Goal: Information Seeking & Learning: Learn about a topic

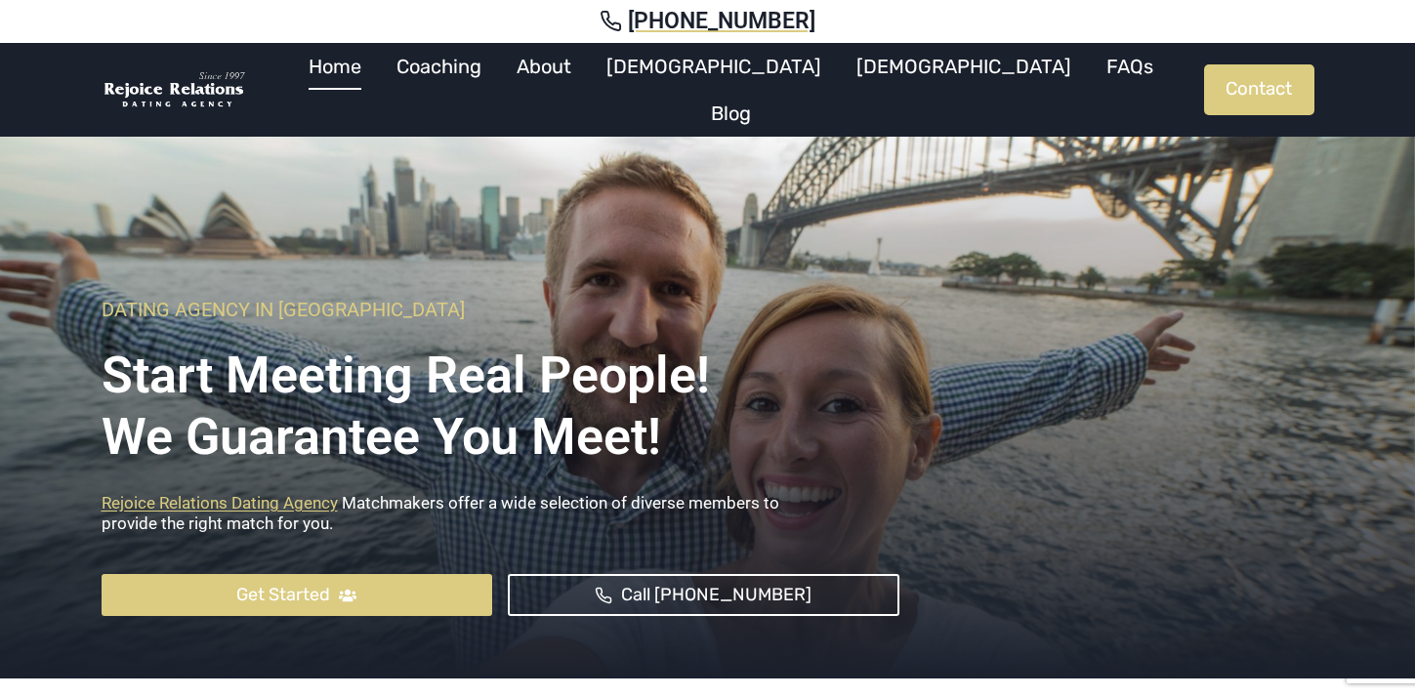
scroll to position [11, 0]
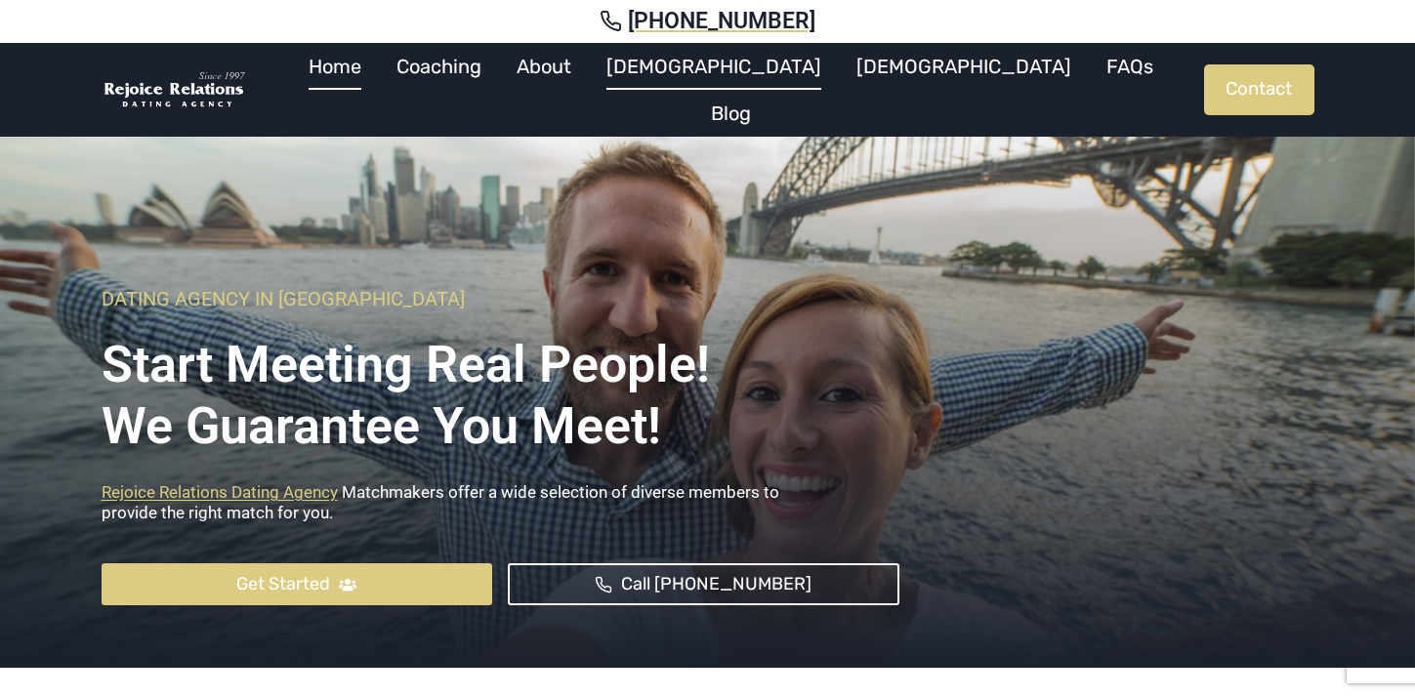
click at [759, 85] on link "[DEMOGRAPHIC_DATA]" at bounding box center [714, 66] width 250 height 47
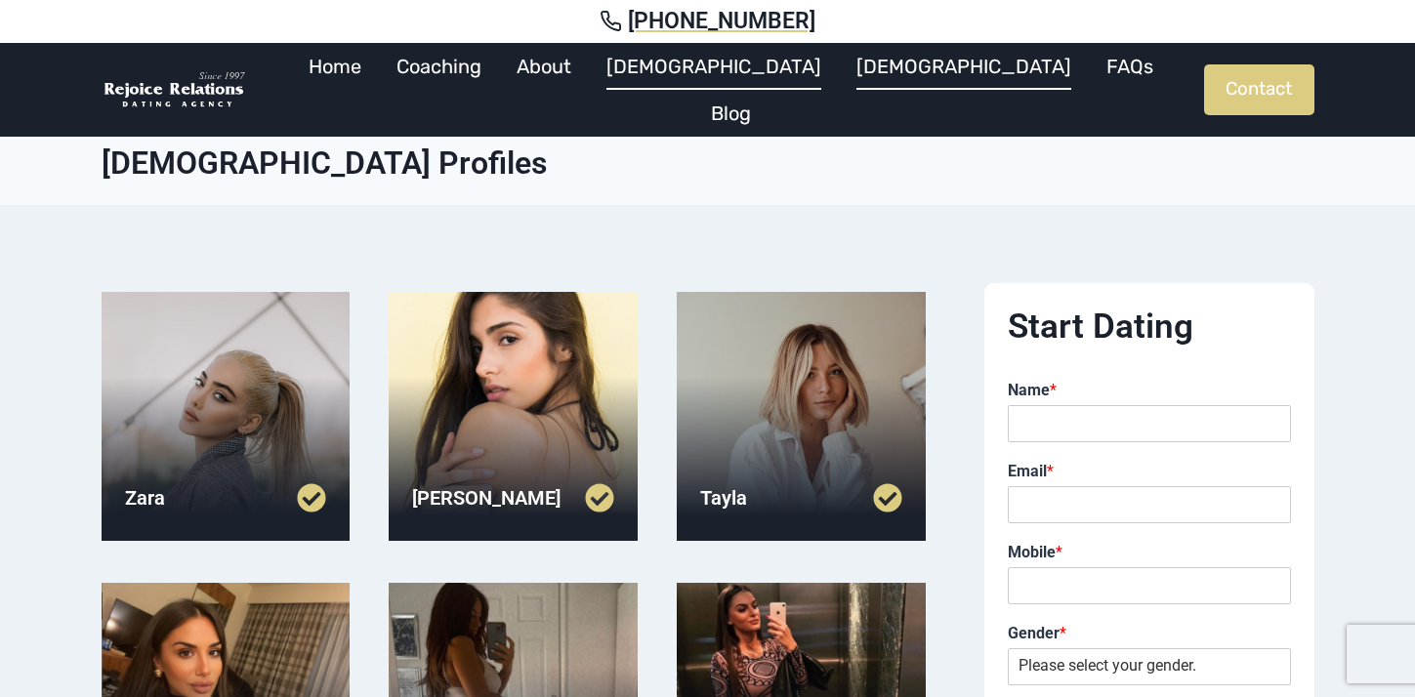
click at [839, 80] on link "[DEMOGRAPHIC_DATA]" at bounding box center [964, 66] width 250 height 47
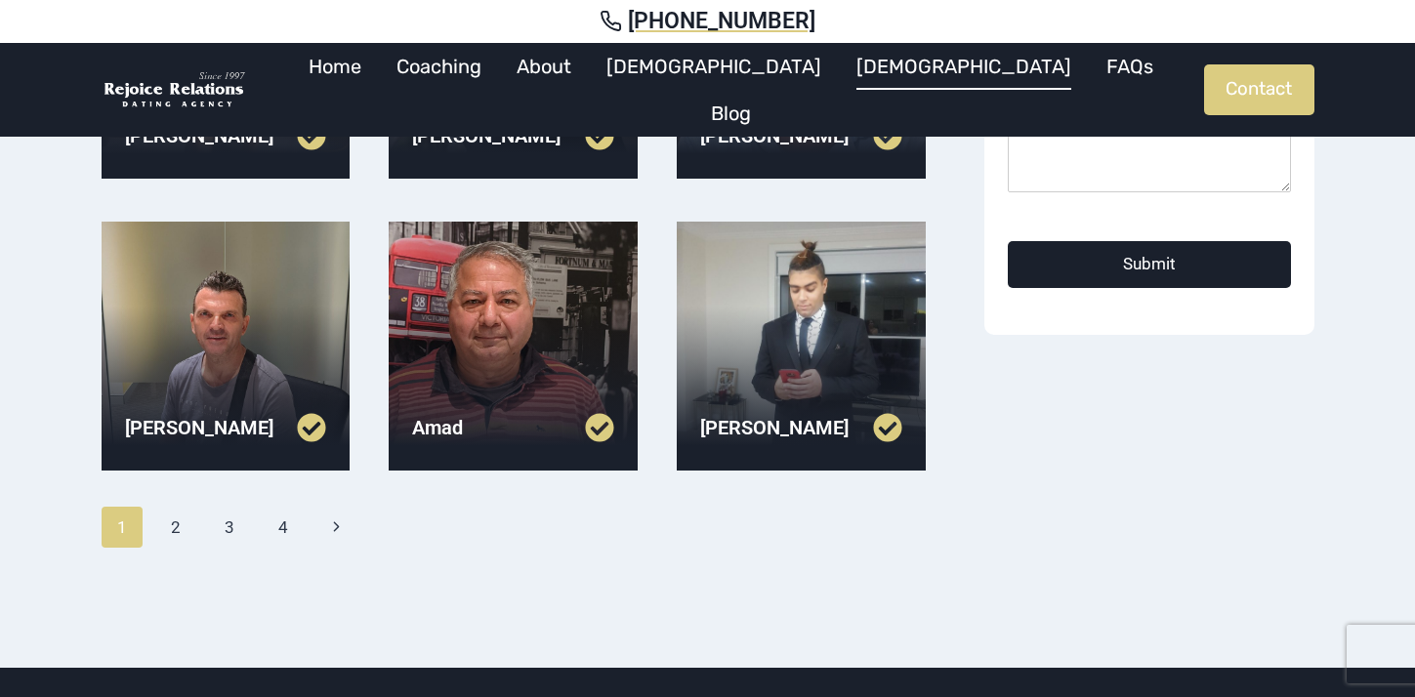
scroll to position [657, 0]
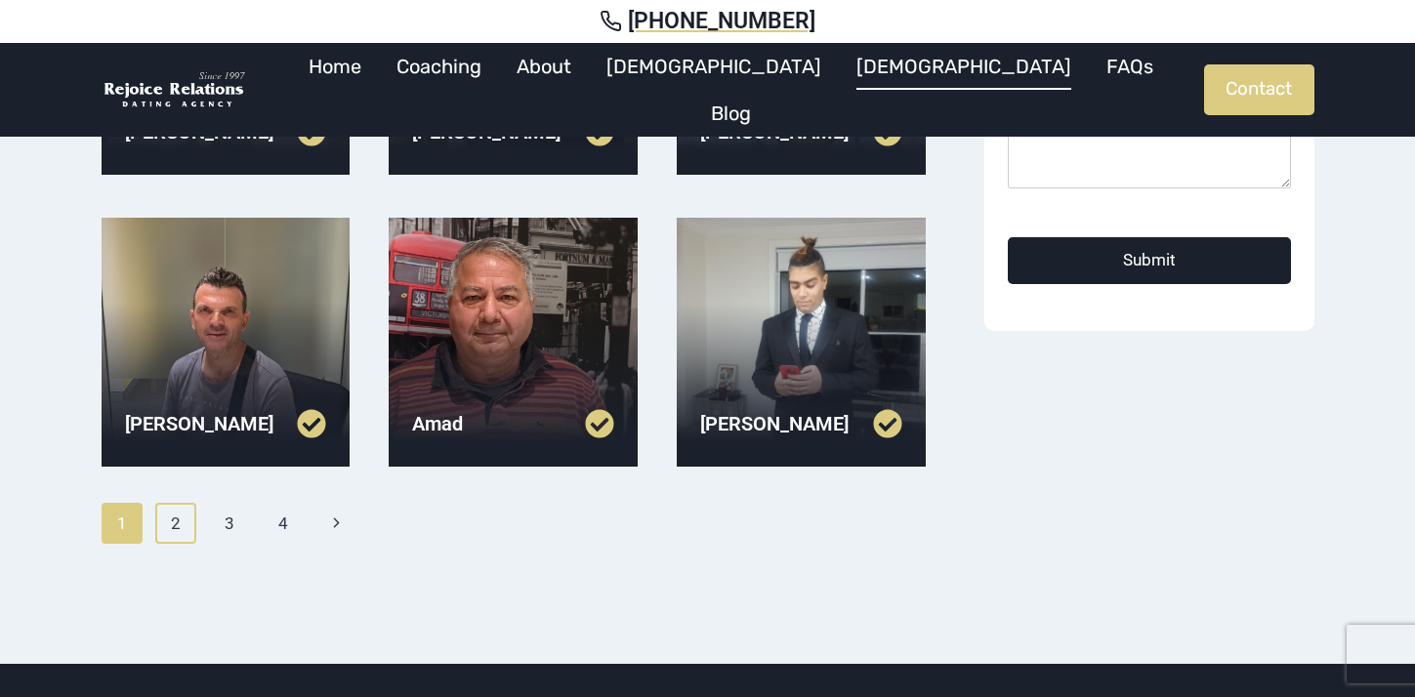
click at [182, 522] on link "2" at bounding box center [176, 523] width 42 height 41
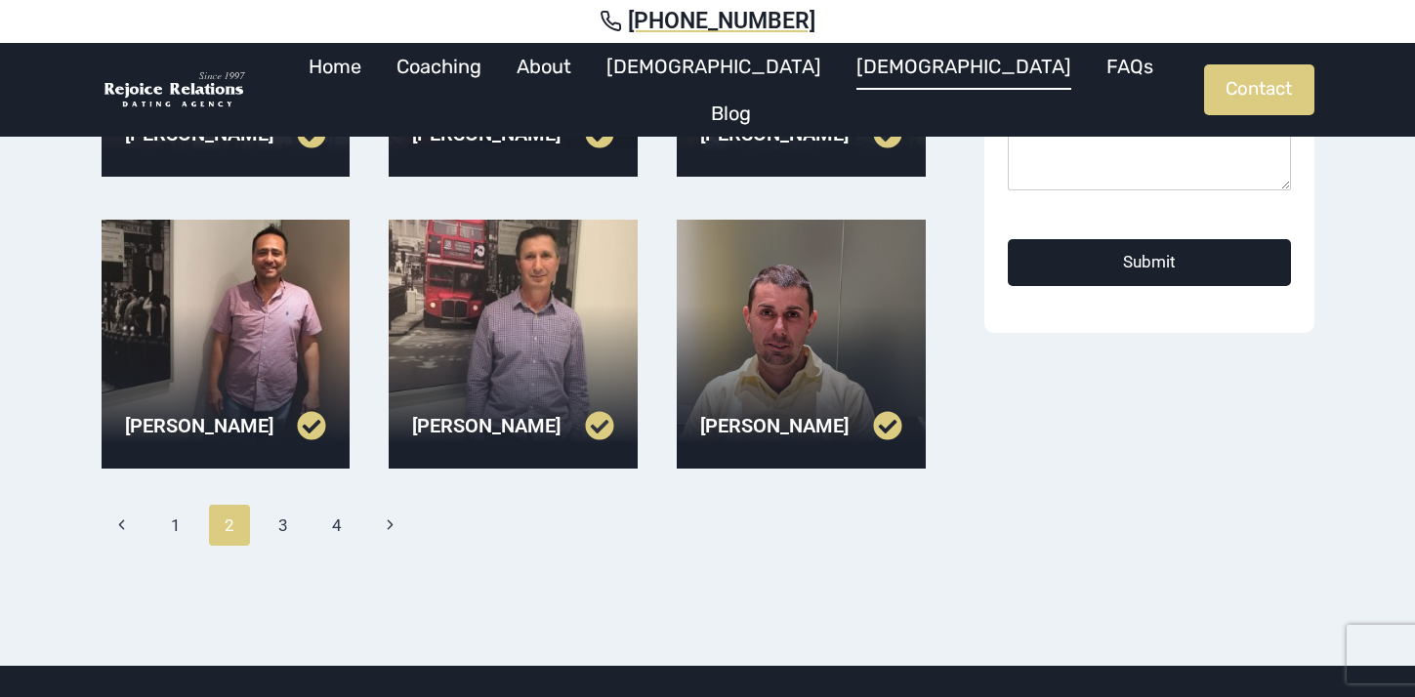
scroll to position [662, 0]
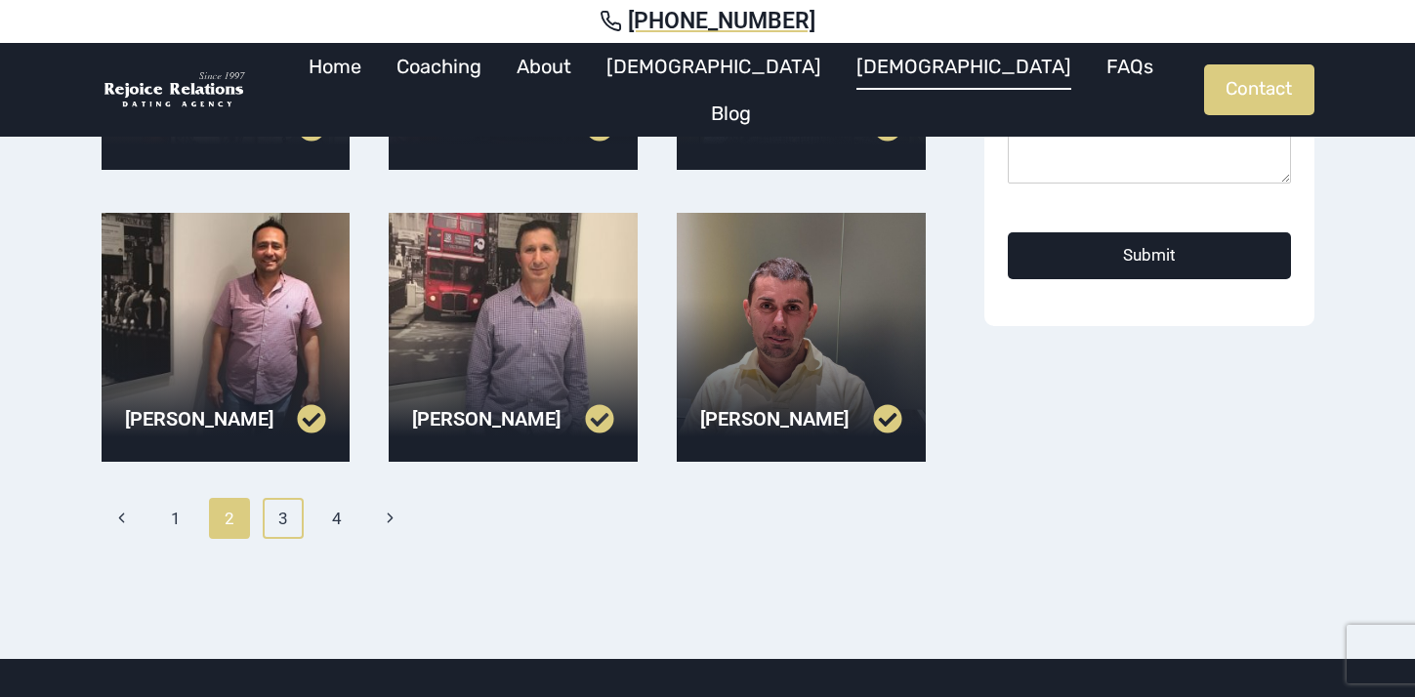
click at [286, 523] on link "3" at bounding box center [284, 518] width 42 height 41
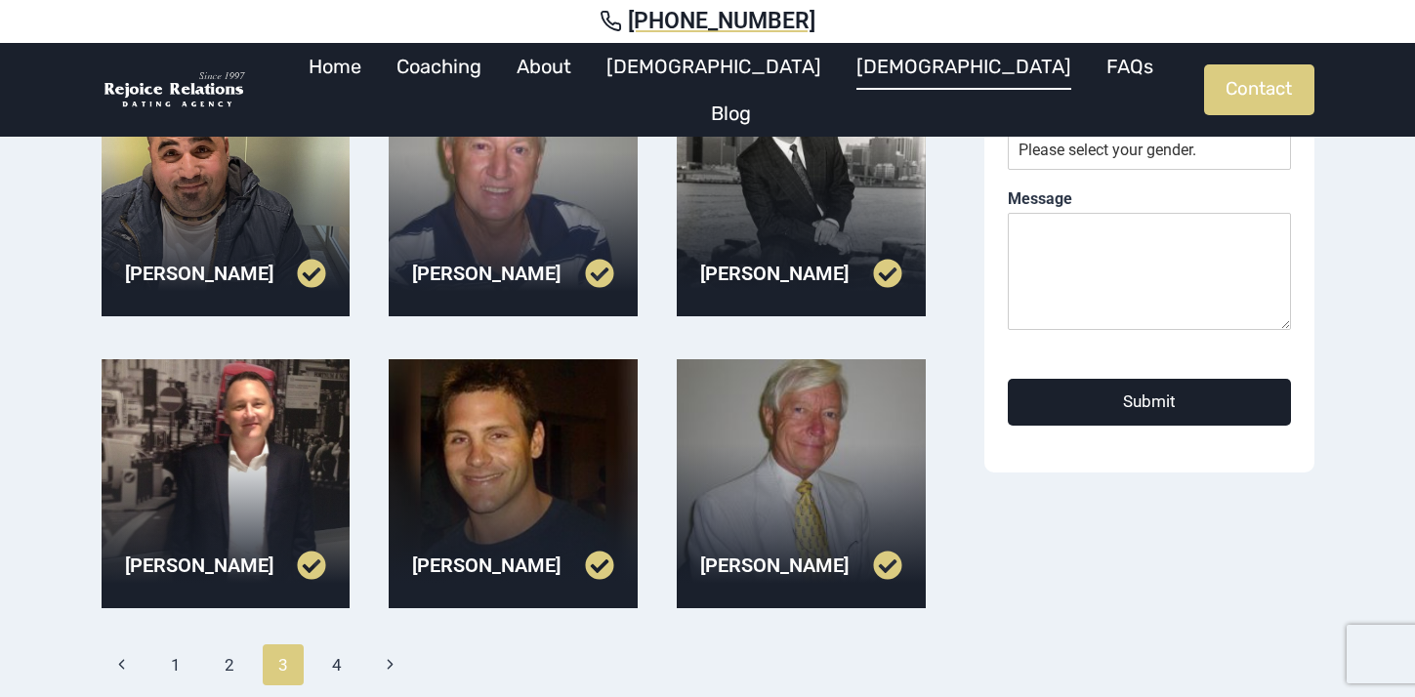
scroll to position [519, 0]
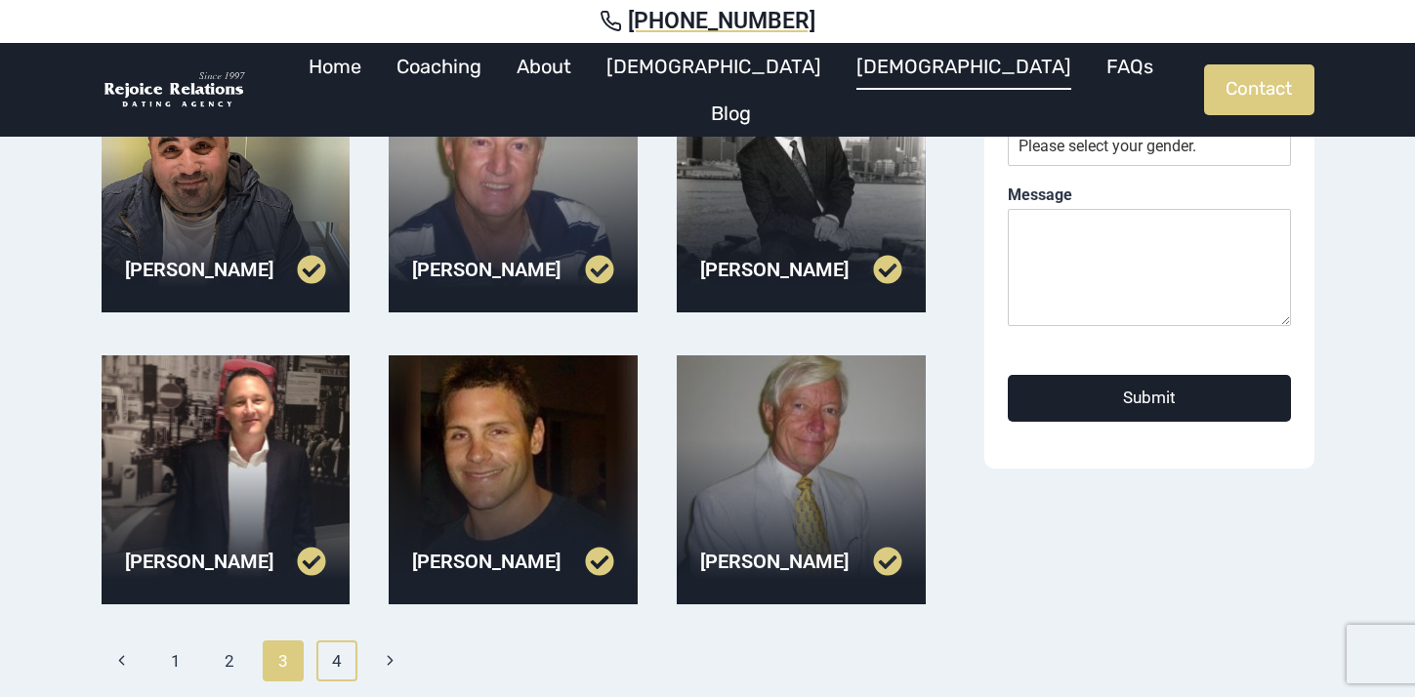
click at [334, 663] on link "4" at bounding box center [337, 660] width 42 height 41
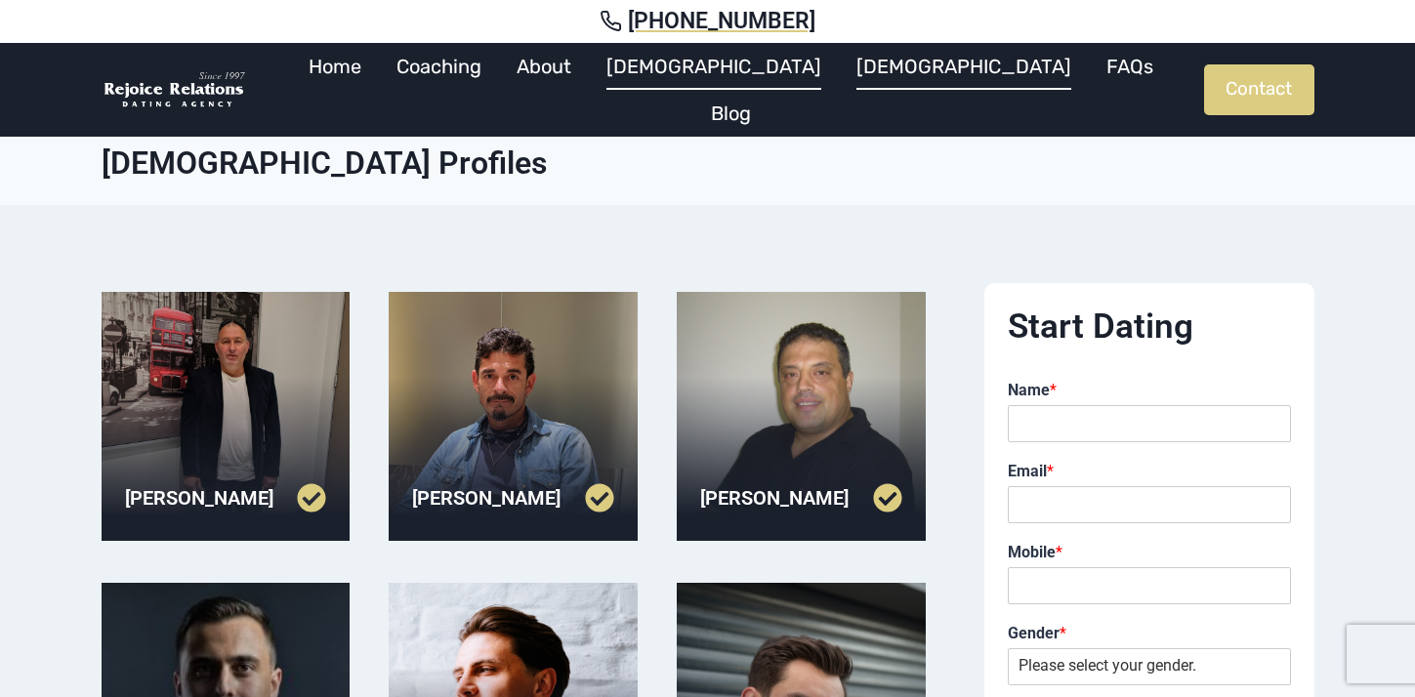
click at [761, 81] on link "[DEMOGRAPHIC_DATA]" at bounding box center [714, 66] width 250 height 47
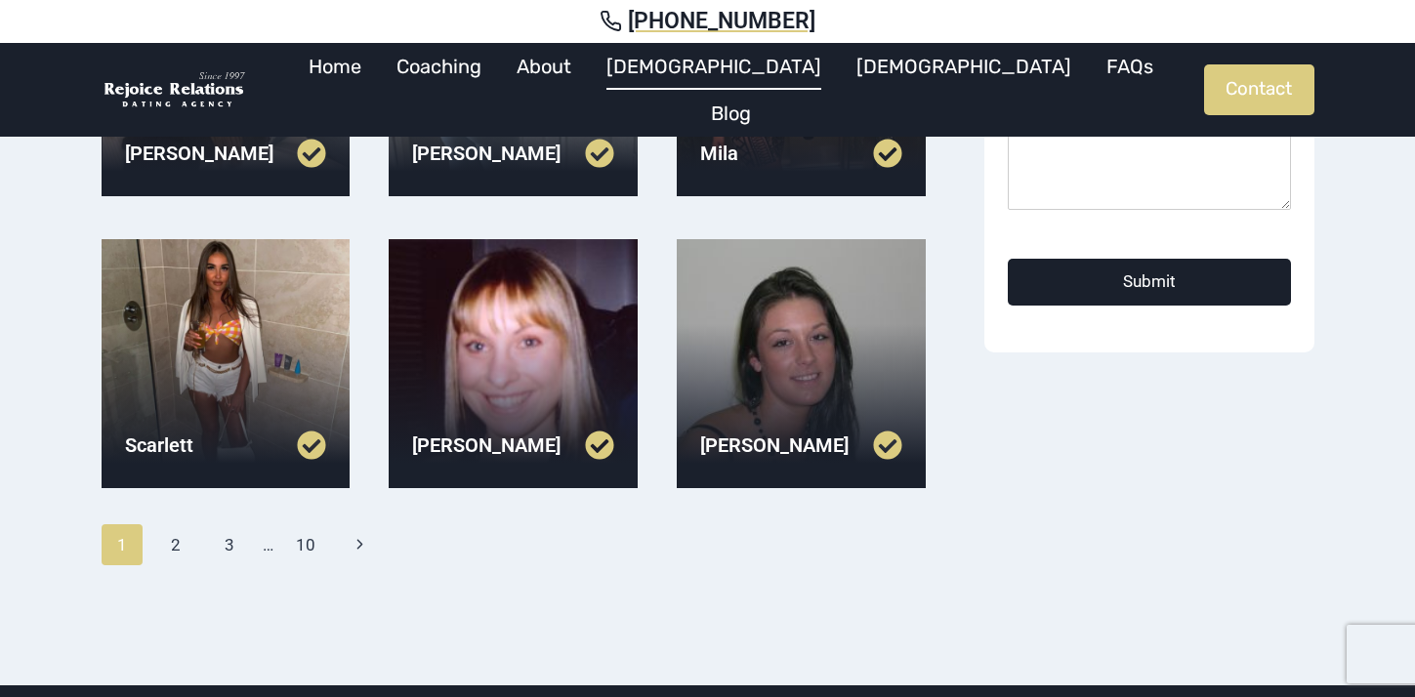
scroll to position [637, 0]
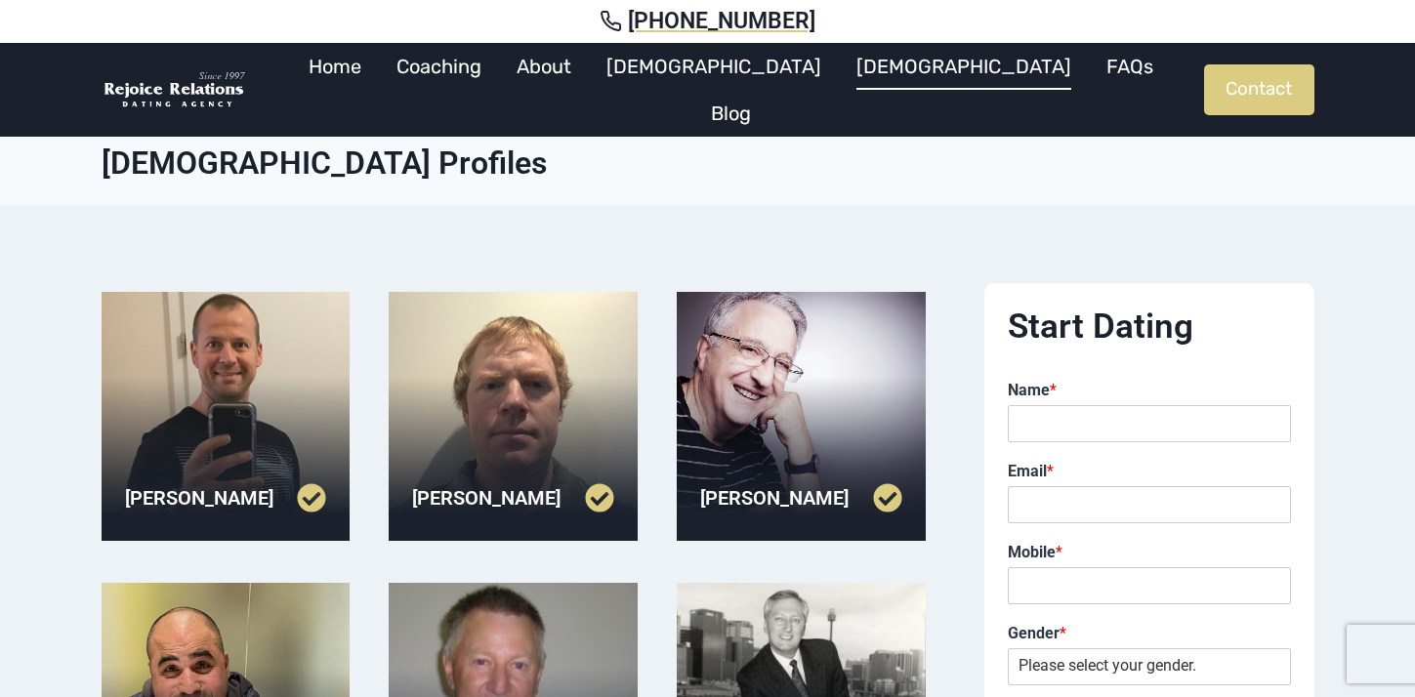
scroll to position [519, 0]
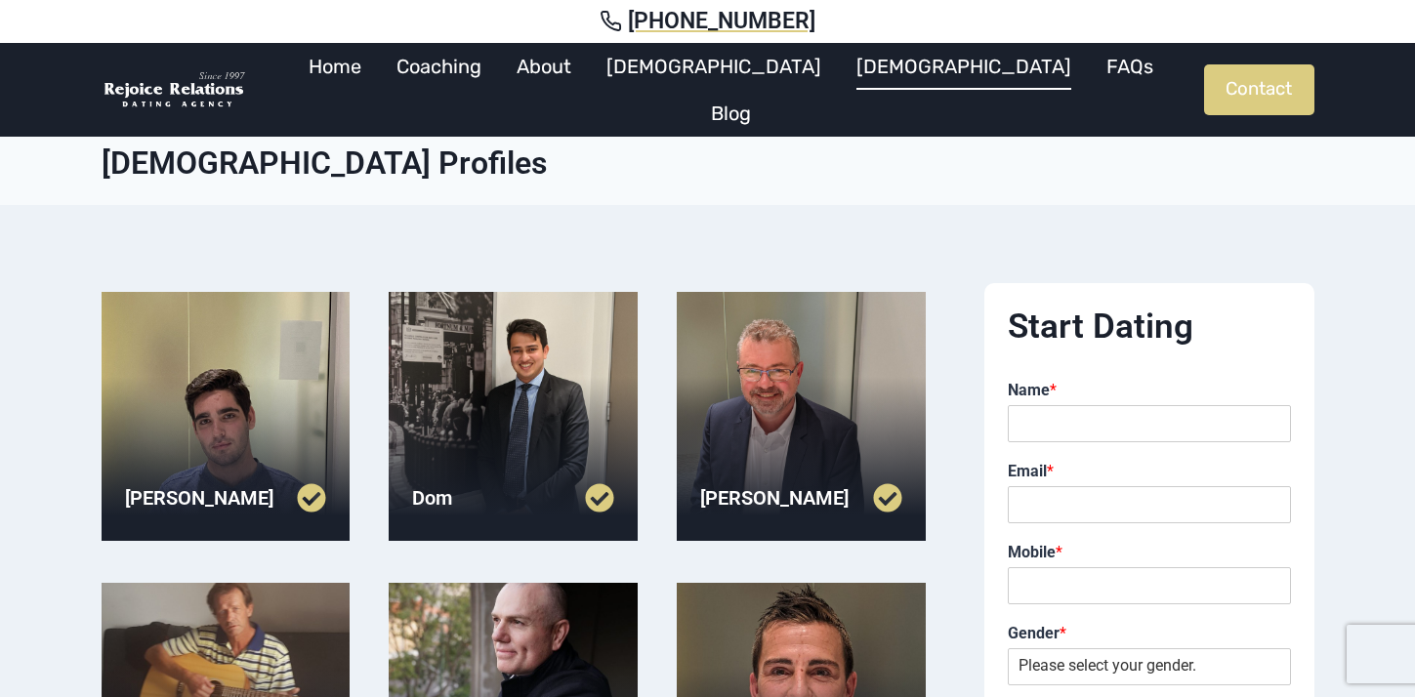
scroll to position [657, 0]
